Goal: Contribute content

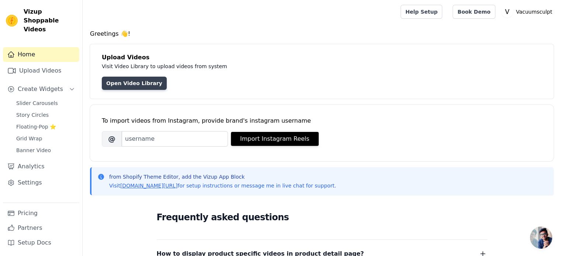
click at [136, 86] on link "Open Video Library" at bounding box center [134, 83] width 65 height 13
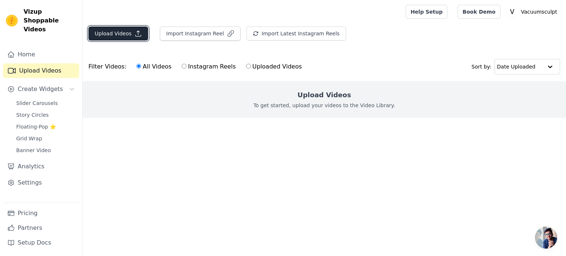
click at [118, 37] on button "Upload Videos" at bounding box center [118, 34] width 60 height 14
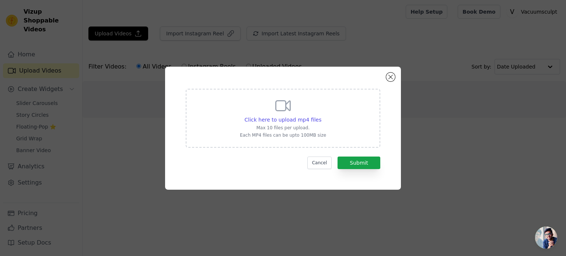
click at [302, 127] on p "Max 10 files per upload." at bounding box center [283, 128] width 86 height 6
click at [321, 116] on input "Click here to upload mp4 files Max 10 files per upload. Each MP4 files can be u…" at bounding box center [321, 116] width 0 height 0
click at [390, 67] on div "Click here to upload mp4 files Max 10 files per upload. Each MP4 files can be u…" at bounding box center [283, 128] width 236 height 123
click at [391, 70] on div "Click here to upload mp4 files Max 10 files per upload. Each MP4 files can be u…" at bounding box center [283, 128] width 236 height 123
click at [388, 77] on button "Close modal" at bounding box center [390, 77] width 9 height 9
